Goal: Task Accomplishment & Management: Use online tool/utility

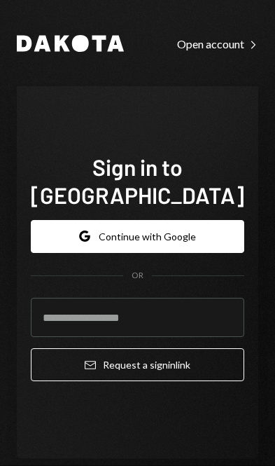
scroll to position [199, 0]
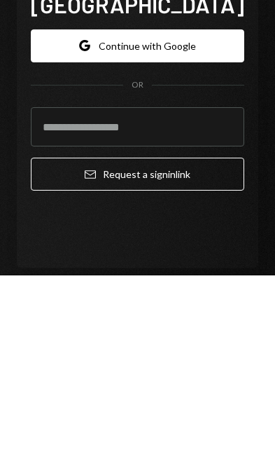
click at [74, 220] on button "Google Continue with Google" at bounding box center [138, 236] width 214 height 33
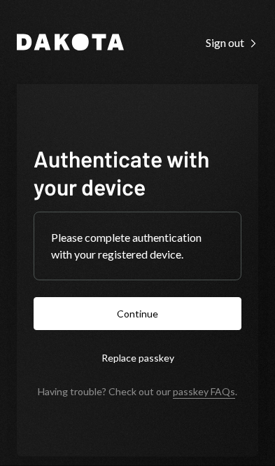
click at [195, 330] on button "Continue" at bounding box center [138, 313] width 208 height 33
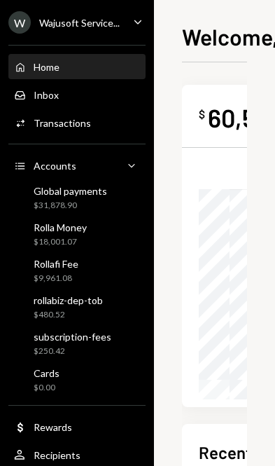
click at [36, 193] on div "Global payments" at bounding box center [71, 191] width 74 height 12
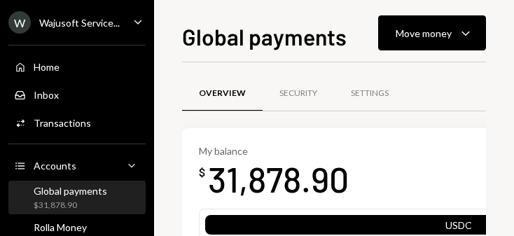
click at [275, 27] on div "Move money" at bounding box center [424, 33] width 56 height 15
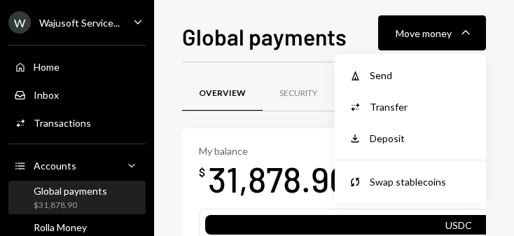
click at [275, 71] on div "Send" at bounding box center [421, 75] width 102 height 15
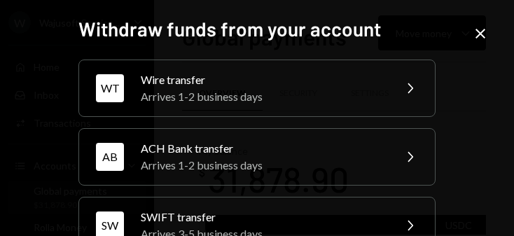
click at [275, 78] on div "Wire transfer" at bounding box center [263, 79] width 244 height 17
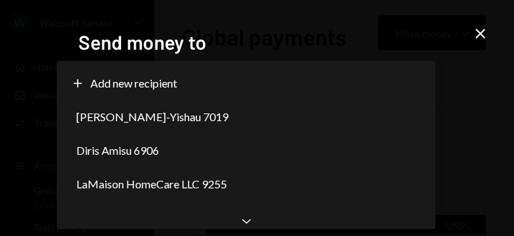
click at [275, 114] on div "[PERSON_NAME]-Yishau 7019" at bounding box center [246, 117] width 368 height 34
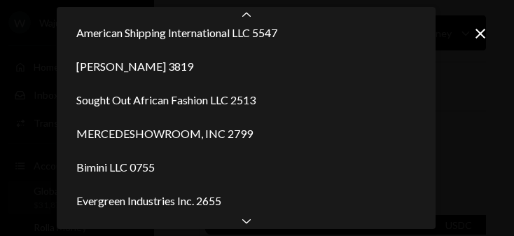
scroll to position [1594, 0]
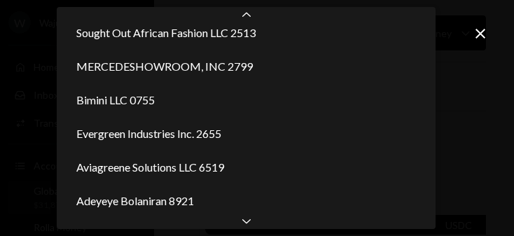
click at [240, 227] on icon "Chevron Down" at bounding box center [247, 221] width 14 height 14
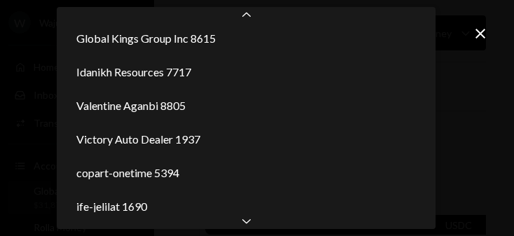
scroll to position [0, 0]
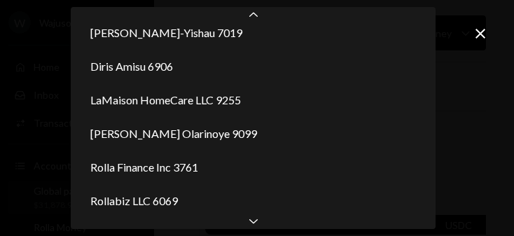
click at [263, 223] on div "Chevron Down" at bounding box center [253, 220] width 365 height 17
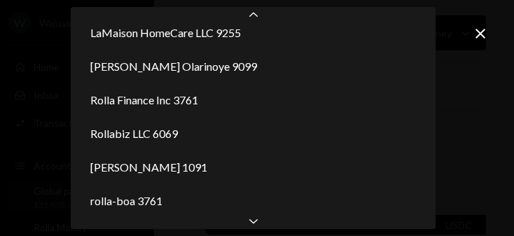
click at [262, 226] on div "Chevron Down" at bounding box center [253, 220] width 365 height 17
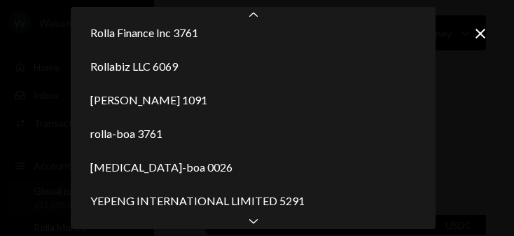
click at [263, 227] on div "Chevron Down" at bounding box center [253, 220] width 365 height 17
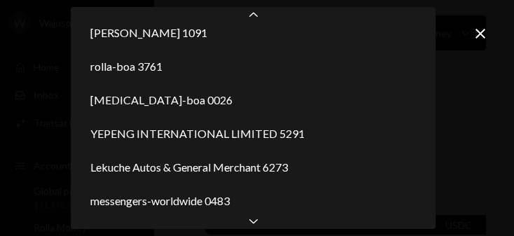
click at [262, 227] on div "Chevron Down" at bounding box center [253, 220] width 365 height 17
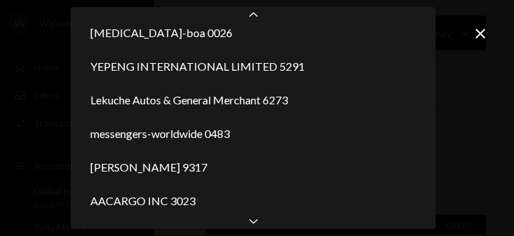
click at [262, 227] on div "Chevron Down" at bounding box center [253, 220] width 365 height 17
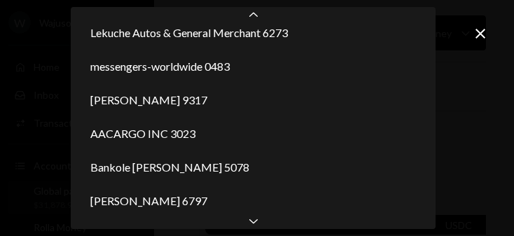
click at [261, 228] on div "Chevron Down" at bounding box center [253, 220] width 365 height 17
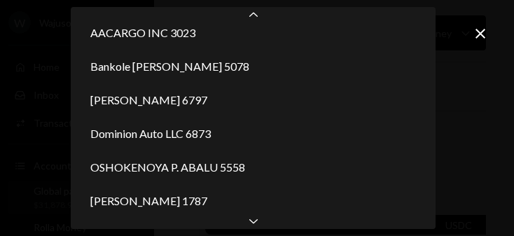
click at [261, 228] on div "Chevron Down" at bounding box center [253, 220] width 365 height 17
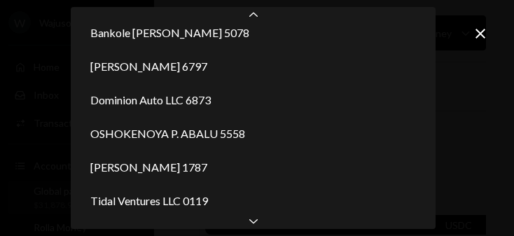
scroll to position [585, 0]
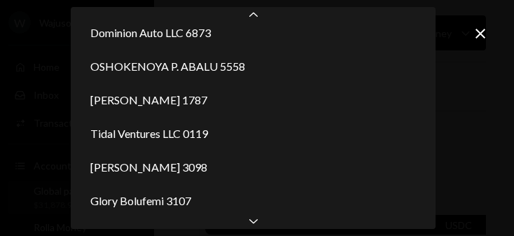
click at [261, 226] on div "Chevron Down" at bounding box center [253, 220] width 365 height 17
click at [261, 227] on div "Chevron Down" at bounding box center [253, 220] width 365 height 17
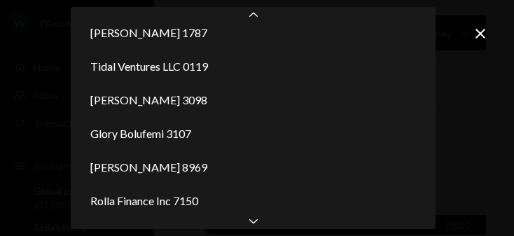
click at [258, 228] on div "Chevron Down" at bounding box center [253, 220] width 365 height 17
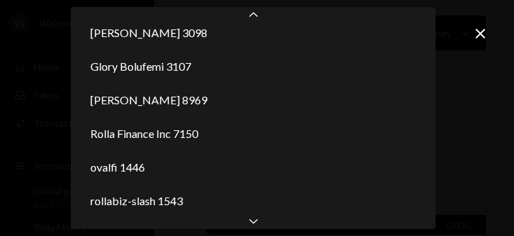
click at [259, 228] on div "Chevron Down" at bounding box center [253, 220] width 365 height 17
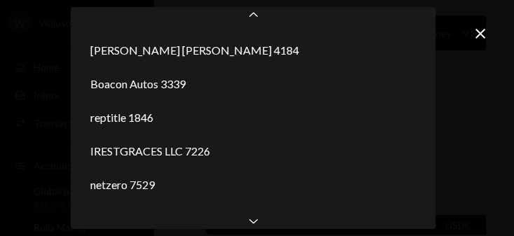
click at [256, 227] on icon "Chevron Down" at bounding box center [254, 221] width 14 height 14
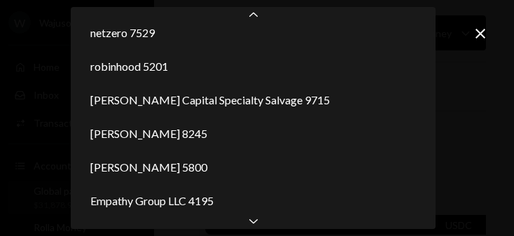
click at [256, 228] on div "Chevron Down" at bounding box center [253, 220] width 365 height 17
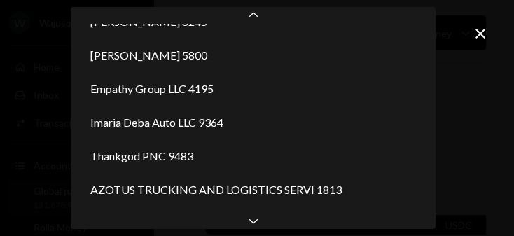
click at [256, 228] on div "Chevron Down" at bounding box center [253, 220] width 365 height 17
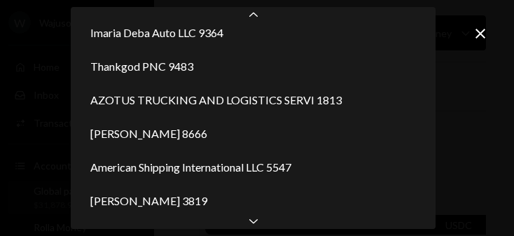
click at [254, 226] on icon "Chevron Down" at bounding box center [254, 221] width 14 height 14
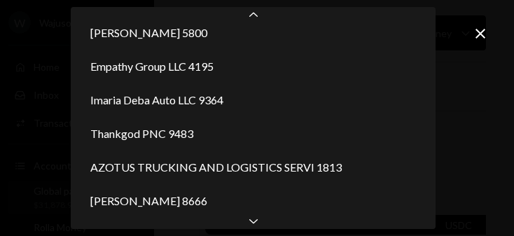
click at [255, 8] on div "Chevron Up" at bounding box center [253, 15] width 365 height 17
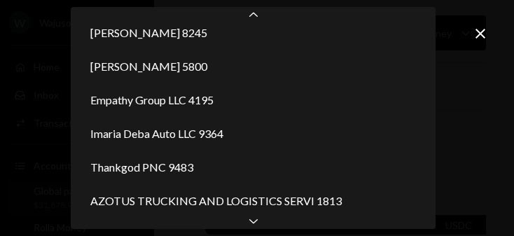
scroll to position [1190, 0]
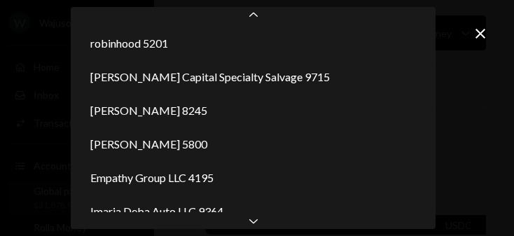
click at [258, 8] on div "Chevron Up" at bounding box center [253, 15] width 365 height 17
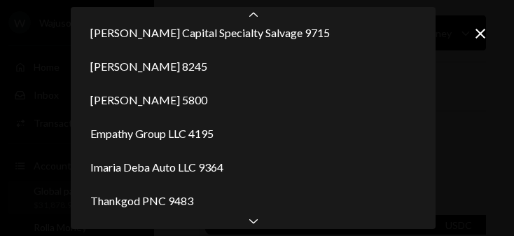
click at [270, 226] on div "Chevron Down" at bounding box center [253, 220] width 365 height 17
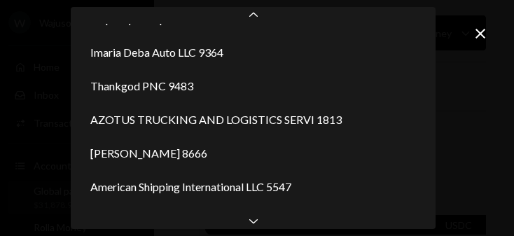
click at [269, 226] on div "Chevron Down" at bounding box center [253, 220] width 365 height 17
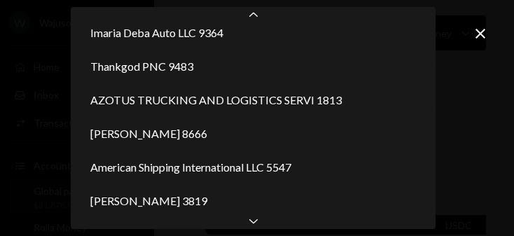
scroll to position [1527, 0]
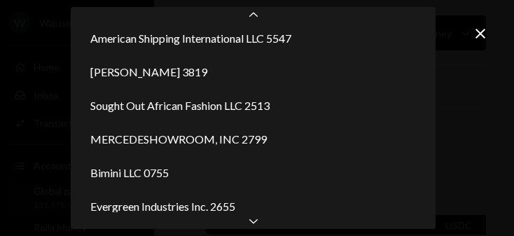
click at [267, 225] on div "Chevron Down" at bounding box center [253, 220] width 365 height 17
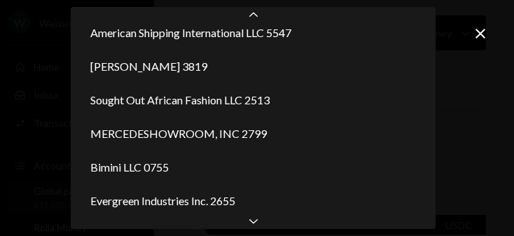
select select "**********"
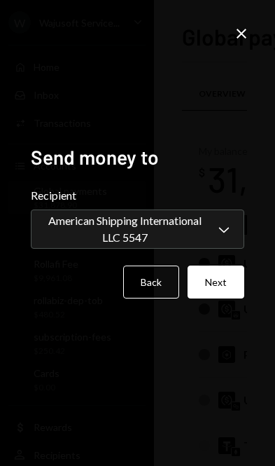
click at [216, 298] on button "Next" at bounding box center [216, 282] width 57 height 33
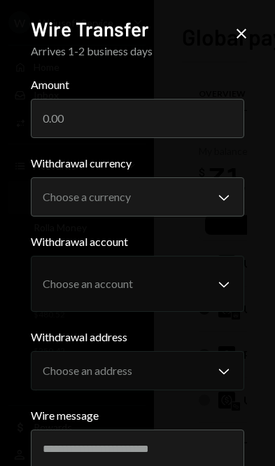
click at [76, 128] on input "Amount" at bounding box center [138, 118] width 214 height 39
type input "3"
type input "24184"
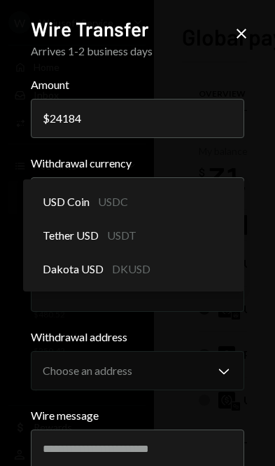
select select "****"
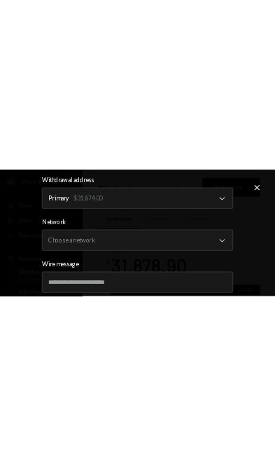
scroll to position [337, 0]
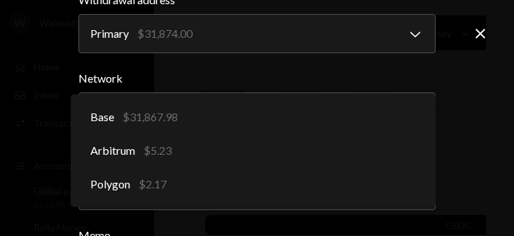
select select "**********"
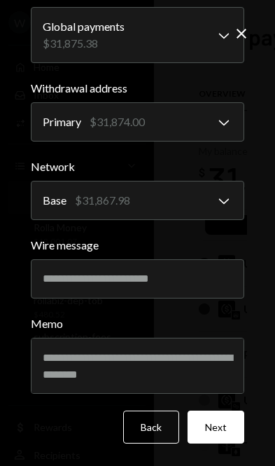
scroll to position [172, 0]
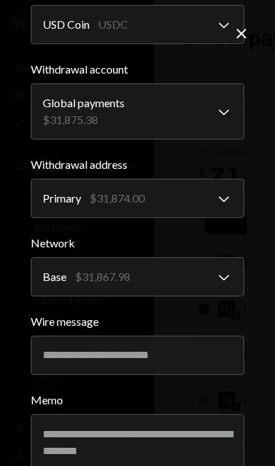
click at [141, 363] on input "Wire message" at bounding box center [138, 355] width 214 height 39
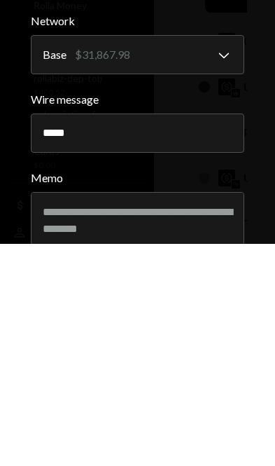
type input "**********"
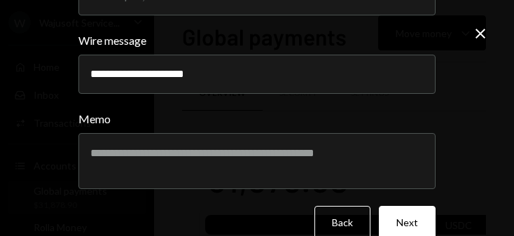
scroll to position [453, 0]
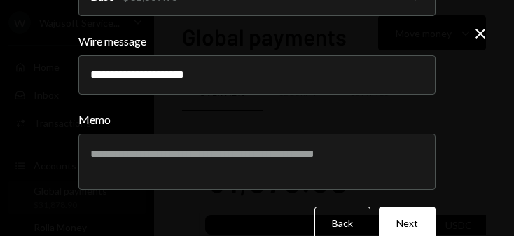
click at [275, 223] on button "Next" at bounding box center [407, 223] width 57 height 33
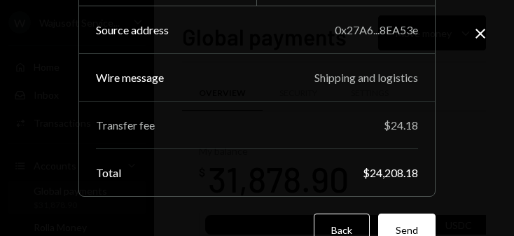
scroll to position [223, 0]
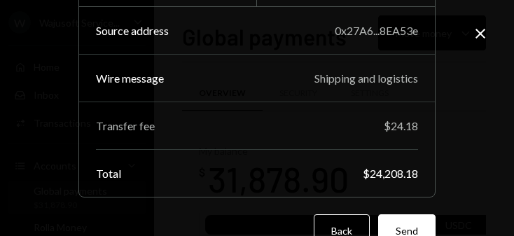
click at [275, 227] on button "Send" at bounding box center [406, 230] width 57 height 33
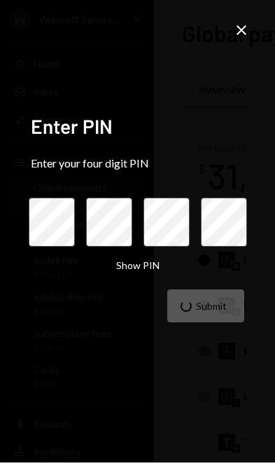
scroll to position [4, 0]
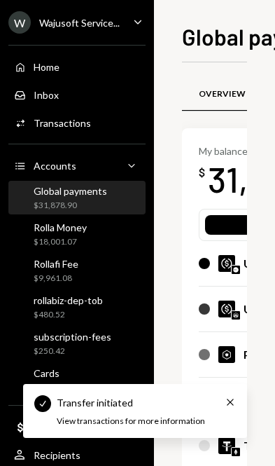
click at [99, 197] on div "Global payments $31,878.90" at bounding box center [71, 198] width 74 height 27
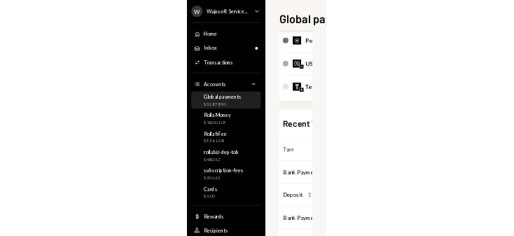
scroll to position [294, 10]
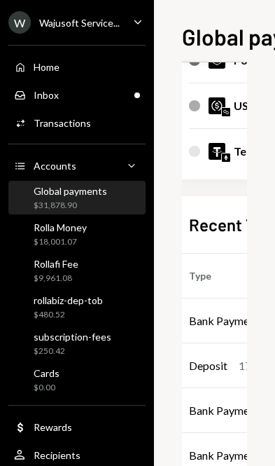
click at [224, 324] on div "Bank Payment" at bounding box center [224, 320] width 70 height 17
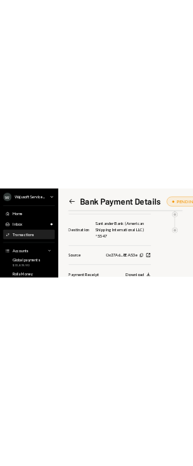
scroll to position [363, 0]
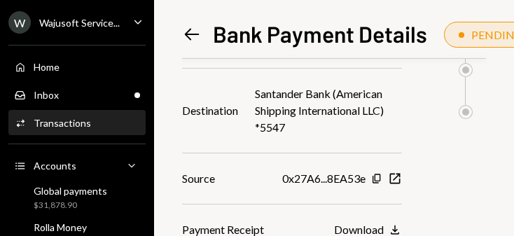
click at [275, 228] on div "Download" at bounding box center [359, 229] width 50 height 13
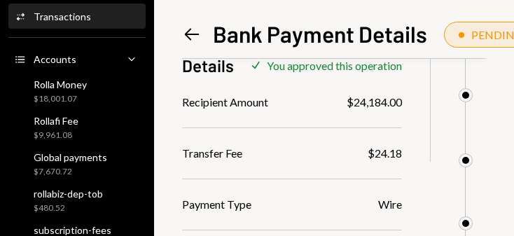
scroll to position [105, 0]
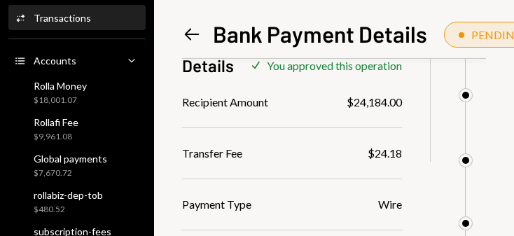
click at [51, 93] on div "Rolla Money $18,001.07" at bounding box center [60, 93] width 53 height 27
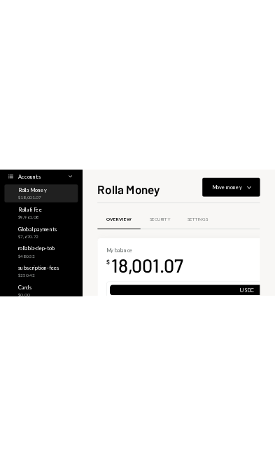
scroll to position [157, 0]
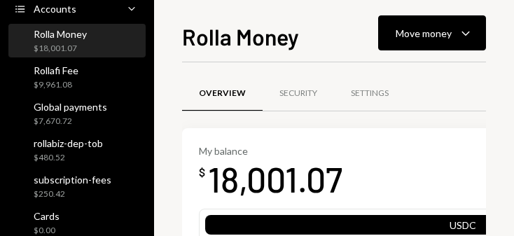
click at [46, 81] on div "$9,961.08" at bounding box center [56, 85] width 45 height 12
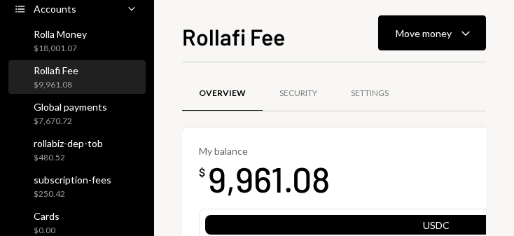
click at [48, 109] on div "Global payments" at bounding box center [71, 107] width 74 height 12
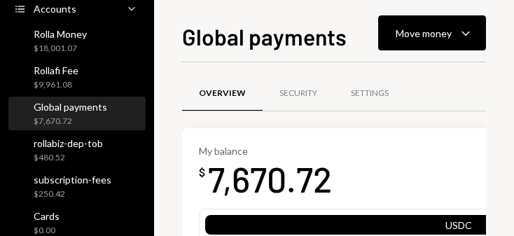
scroll to position [32, 0]
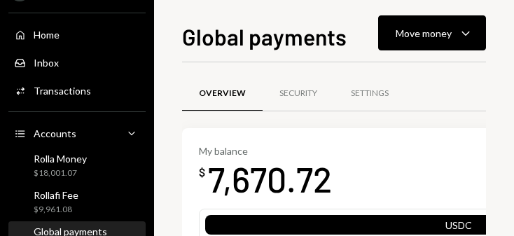
click at [275, 11] on div "Global payments Move money Caret Down Overview Security Settings My balance $ 7…" at bounding box center [334, 118] width 360 height 236
click at [275, 30] on icon "Caret Down" at bounding box center [466, 33] width 17 height 17
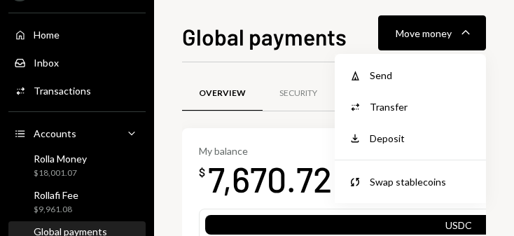
click at [275, 79] on div "Send" at bounding box center [421, 75] width 102 height 15
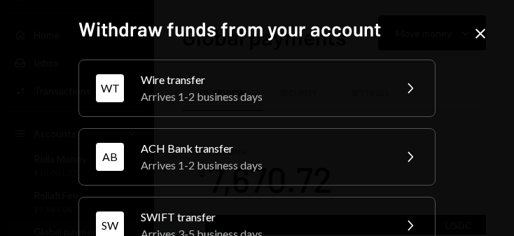
click at [275, 88] on div "WT Wire transfer Arrives 1-2 business days Chevron Right" at bounding box center [256, 88] width 357 height 57
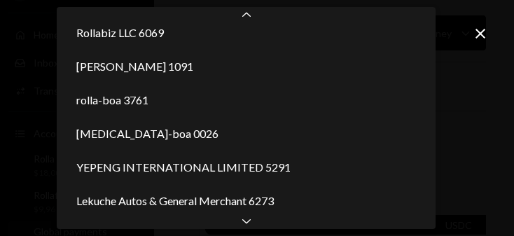
click at [258, 227] on div "Chevron Down" at bounding box center [246, 220] width 379 height 17
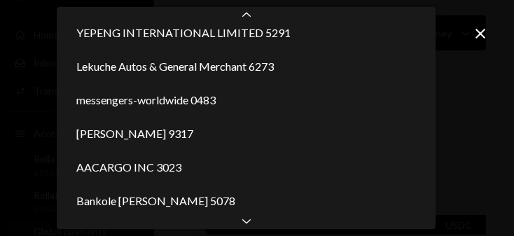
click at [256, 227] on div "Chevron Down" at bounding box center [246, 220] width 379 height 17
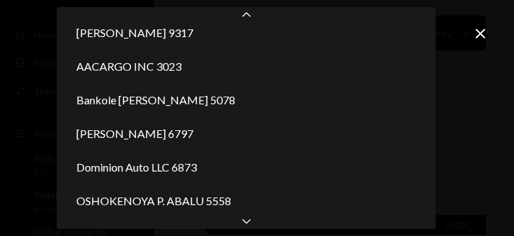
scroll to position [484, 0]
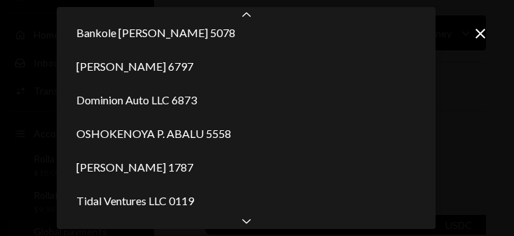
click at [249, 210] on div "Tidal Ventures LLC 0119" at bounding box center [246, 201] width 368 height 34
click at [253, 226] on icon "Chevron Down" at bounding box center [247, 221] width 14 height 14
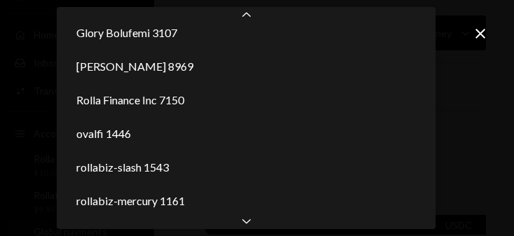
scroll to position [820, 0]
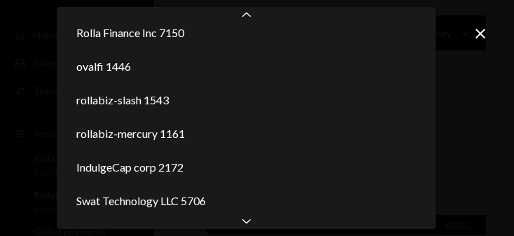
click at [254, 227] on div "Chevron Down" at bounding box center [246, 220] width 379 height 17
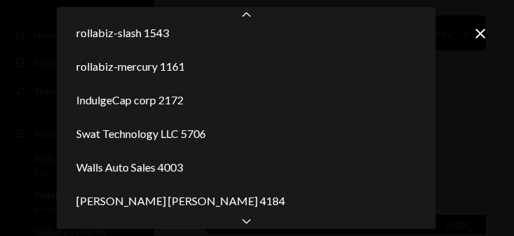
click at [255, 225] on div "Chevron Down" at bounding box center [246, 220] width 379 height 17
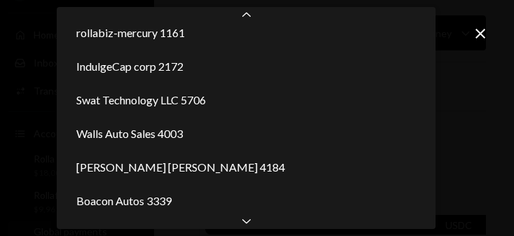
scroll to position [1056, 0]
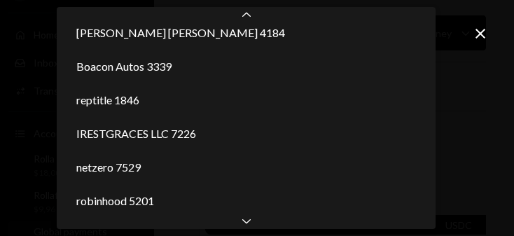
click at [256, 224] on div "Chevron Down" at bounding box center [246, 220] width 379 height 17
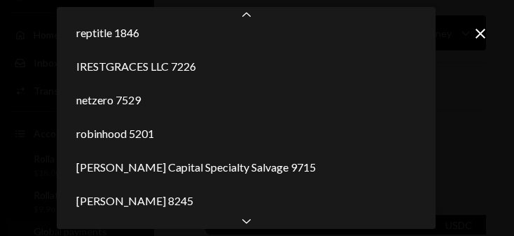
click at [255, 223] on div "Chevron Down" at bounding box center [246, 220] width 379 height 17
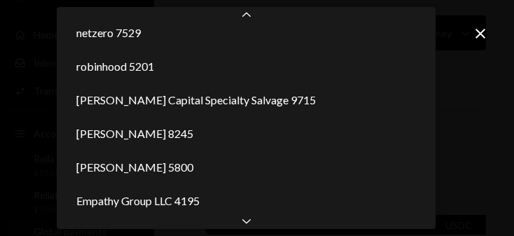
scroll to position [1325, 0]
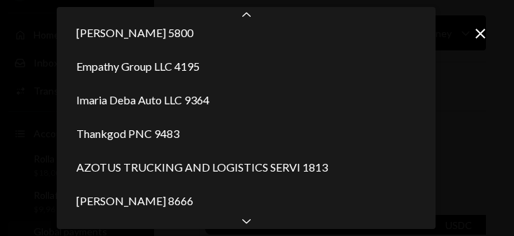
click at [255, 221] on div "Chevron Down" at bounding box center [246, 220] width 379 height 17
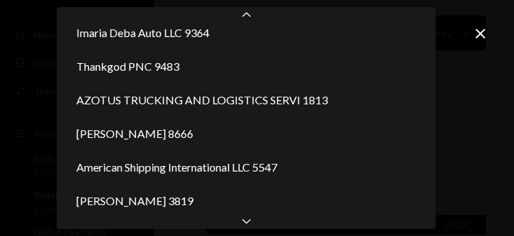
click at [256, 221] on div "Chevron Down" at bounding box center [246, 220] width 379 height 17
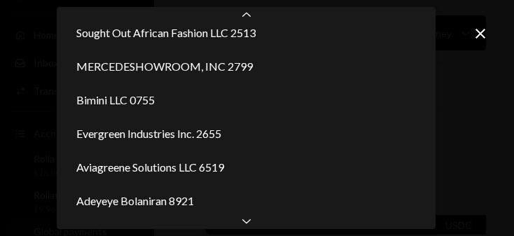
click at [248, 211] on div "Adeyeye Bolaniran 8921" at bounding box center [246, 201] width 368 height 34
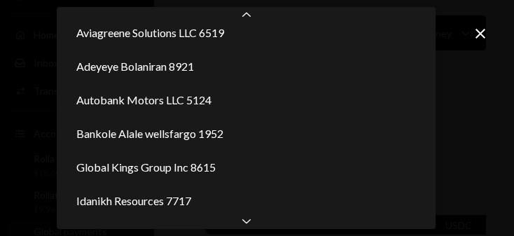
select select "**********"
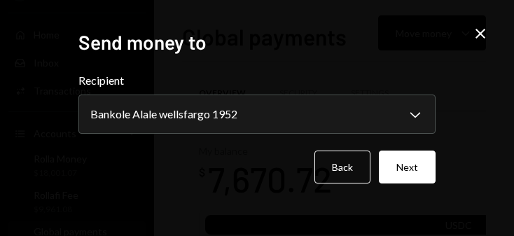
click at [275, 179] on button "Next" at bounding box center [407, 167] width 57 height 33
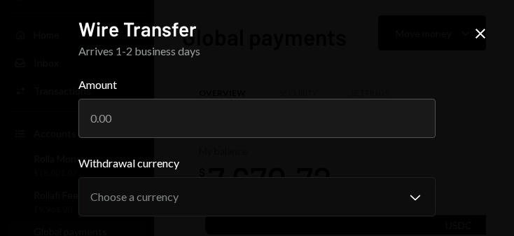
click at [275, 109] on input "Amount" at bounding box center [256, 118] width 357 height 39
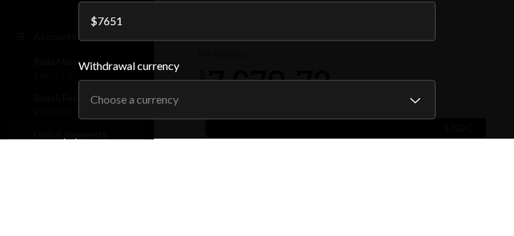
type input "7651"
click at [275, 16] on div "**********" at bounding box center [257, 118] width 514 height 236
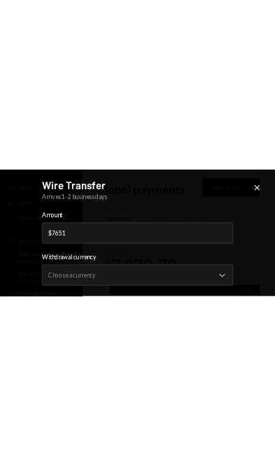
scroll to position [0, 0]
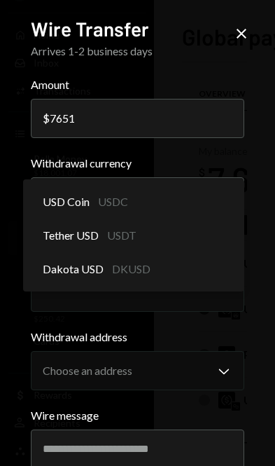
select select "****"
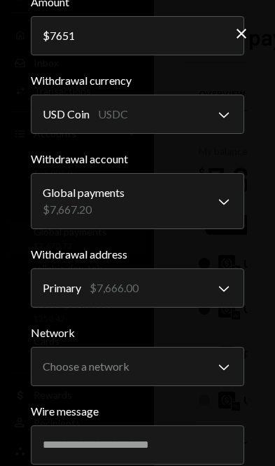
scroll to position [86, 0]
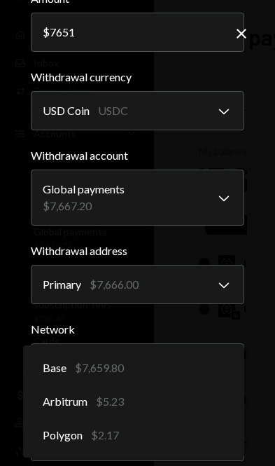
select select "**********"
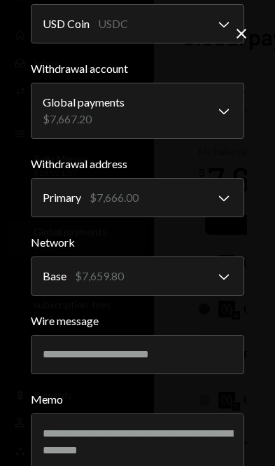
scroll to position [172, 0]
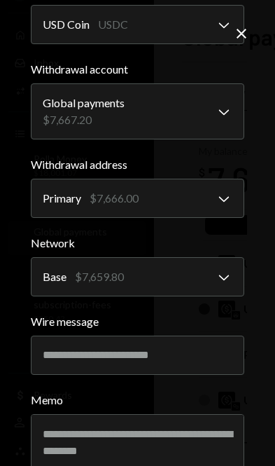
click at [154, 359] on input "Wire message" at bounding box center [138, 355] width 214 height 39
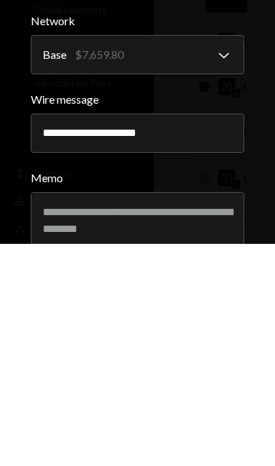
type input "**********"
click at [258, 176] on div "**********" at bounding box center [137, 233] width 275 height 466
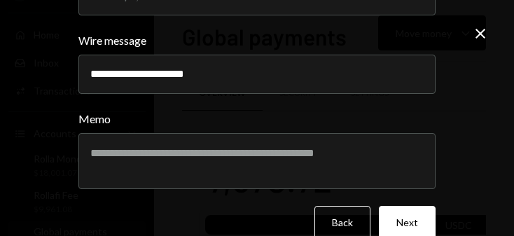
scroll to position [453, 0]
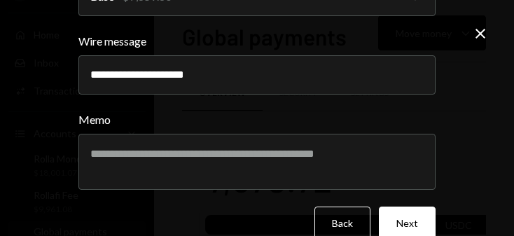
click at [275, 218] on button "Next" at bounding box center [407, 223] width 57 height 33
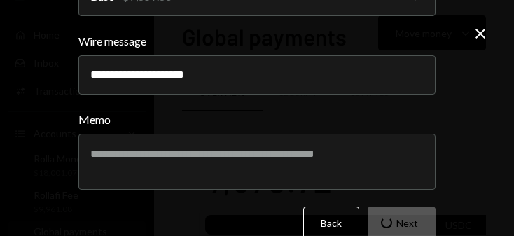
scroll to position [223, 0]
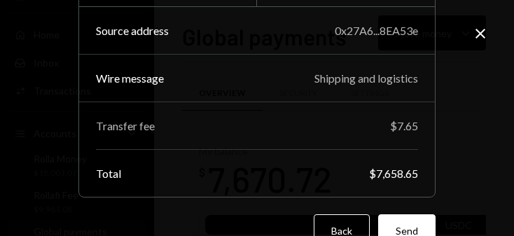
click at [275, 214] on button "Send" at bounding box center [406, 230] width 57 height 33
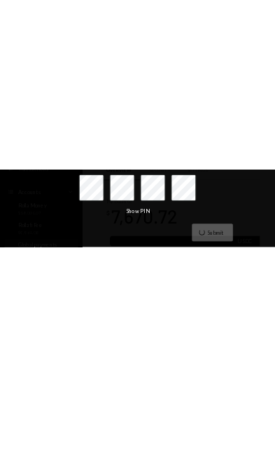
scroll to position [0, 0]
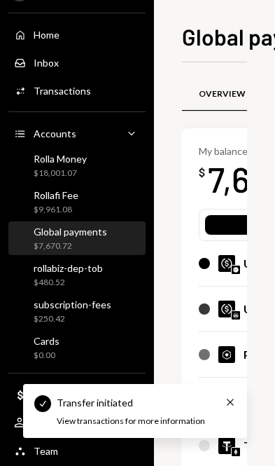
click at [102, 236] on div "Global payments" at bounding box center [71, 232] width 74 height 12
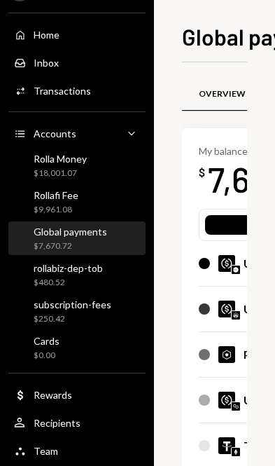
click at [226, 404] on img at bounding box center [227, 400] width 17 height 17
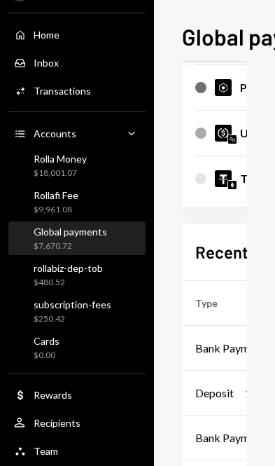
scroll to position [282, 5]
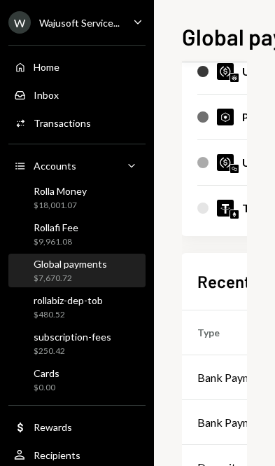
scroll to position [254, 4]
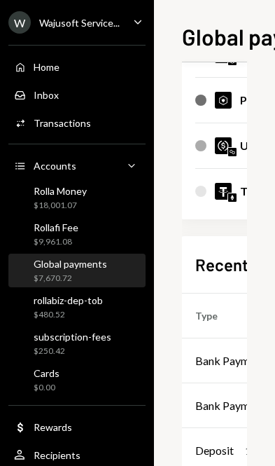
click at [217, 359] on div "Bank Payment" at bounding box center [230, 360] width 70 height 17
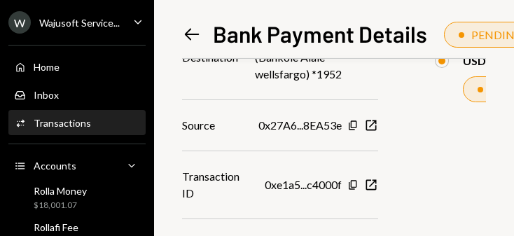
scroll to position [419, 0]
